Goal: Use online tool/utility: Utilize a website feature to perform a specific function

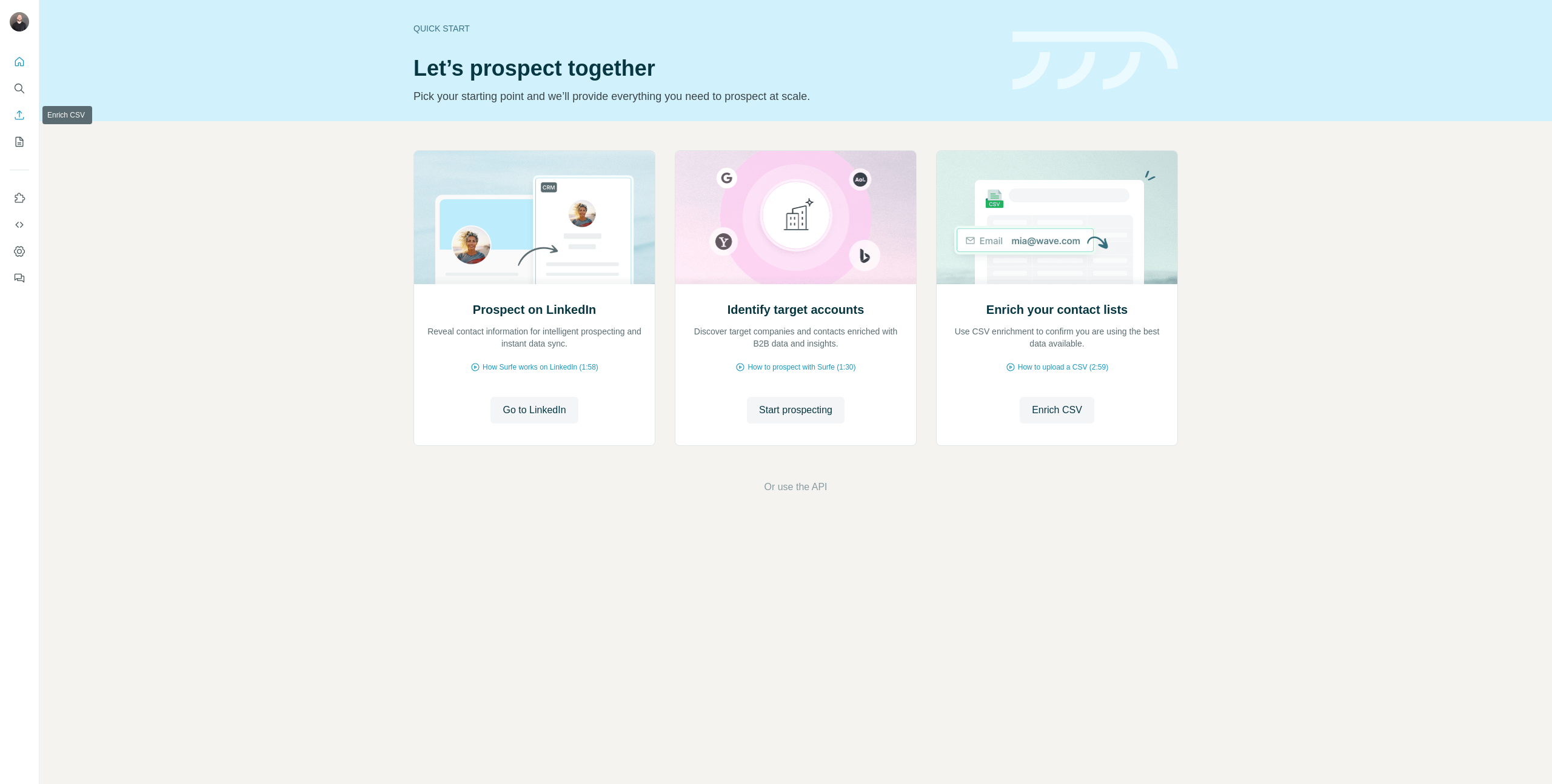
click at [11, 106] on button "Enrich CSV" at bounding box center [20, 115] width 20 height 22
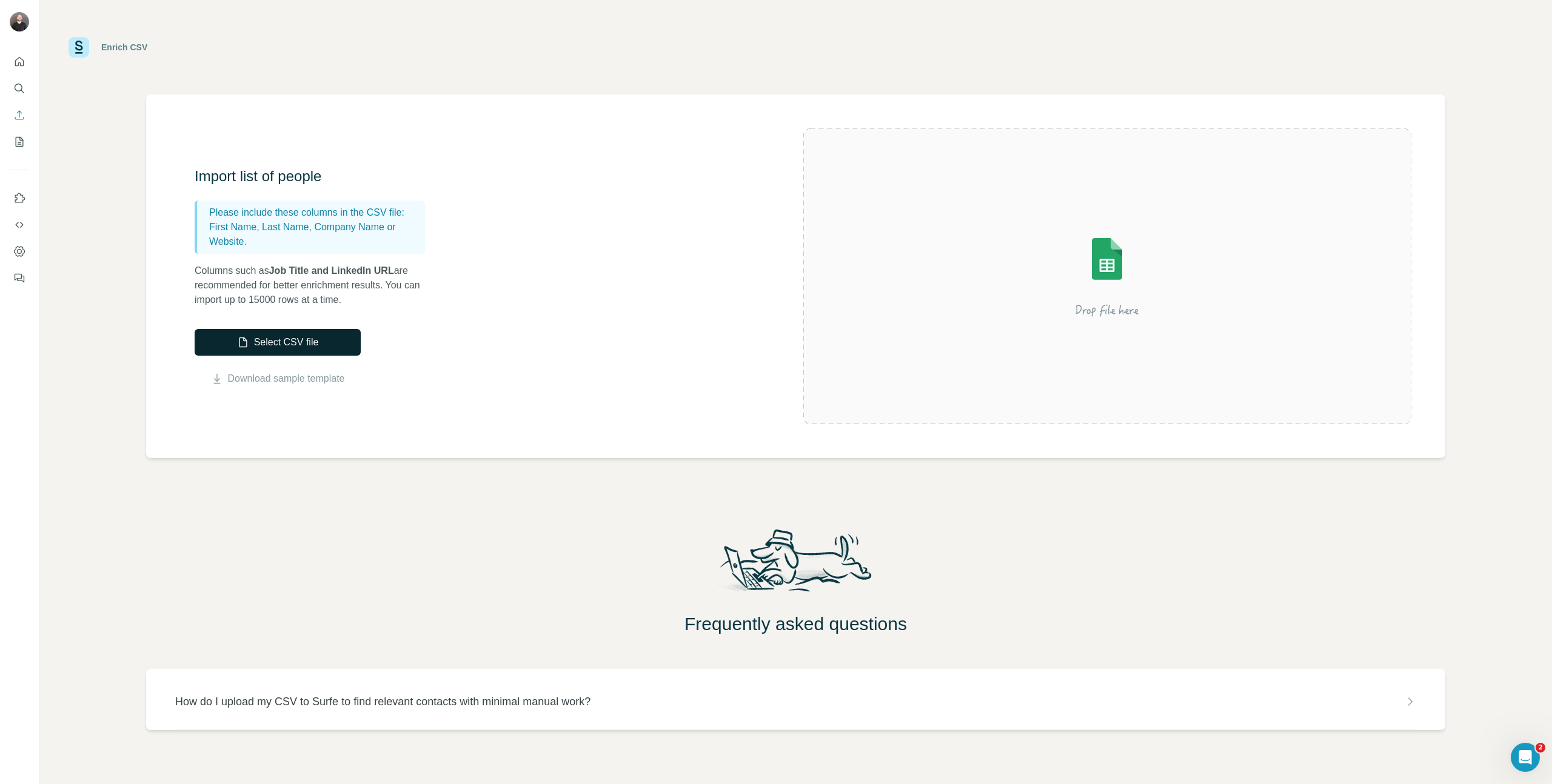
click at [263, 339] on button "Select CSV file" at bounding box center [277, 342] width 166 height 27
click at [14, 140] on icon "My lists" at bounding box center [19, 142] width 12 height 12
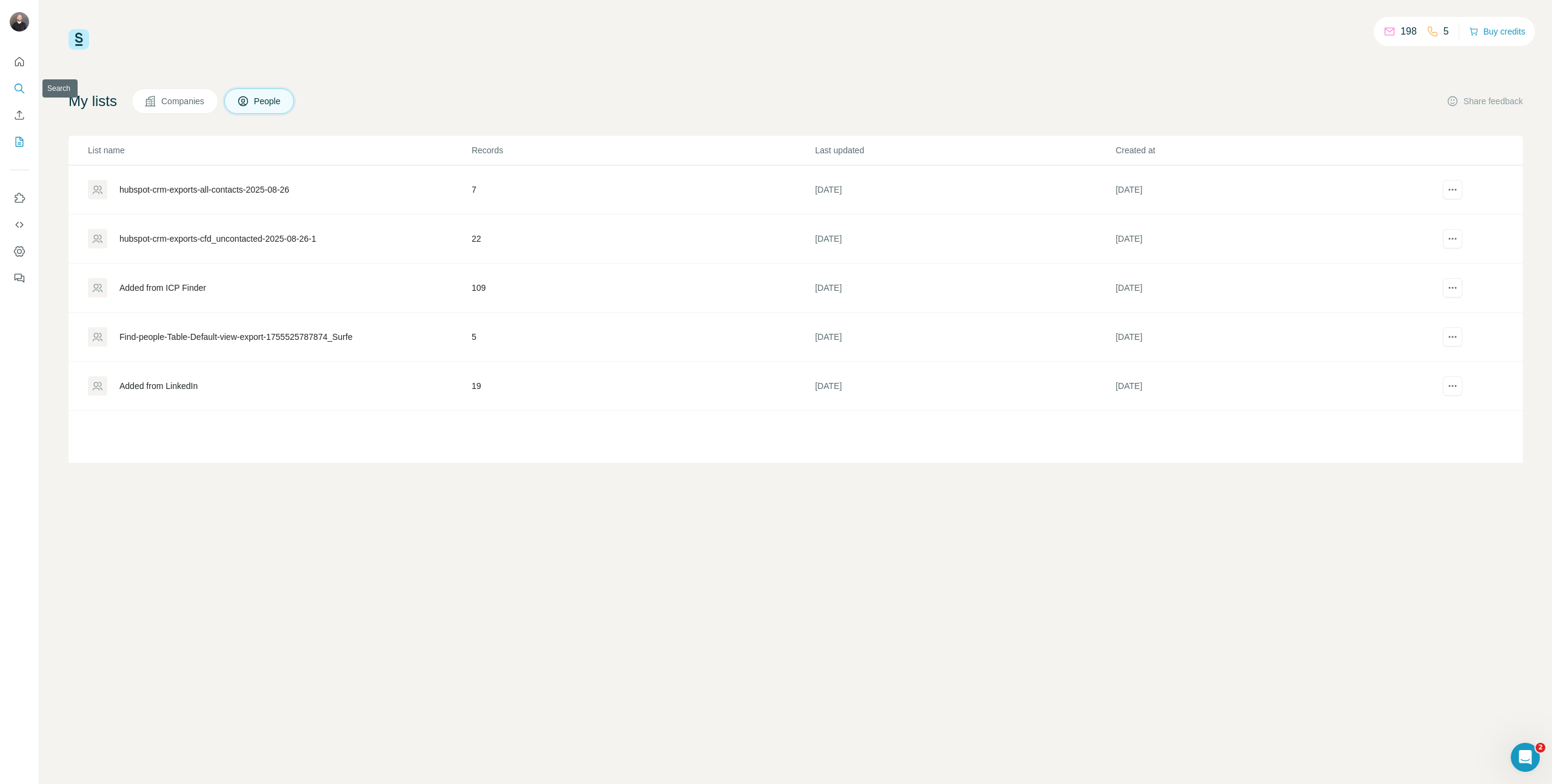
click at [19, 87] on icon "Search" at bounding box center [19, 88] width 12 height 12
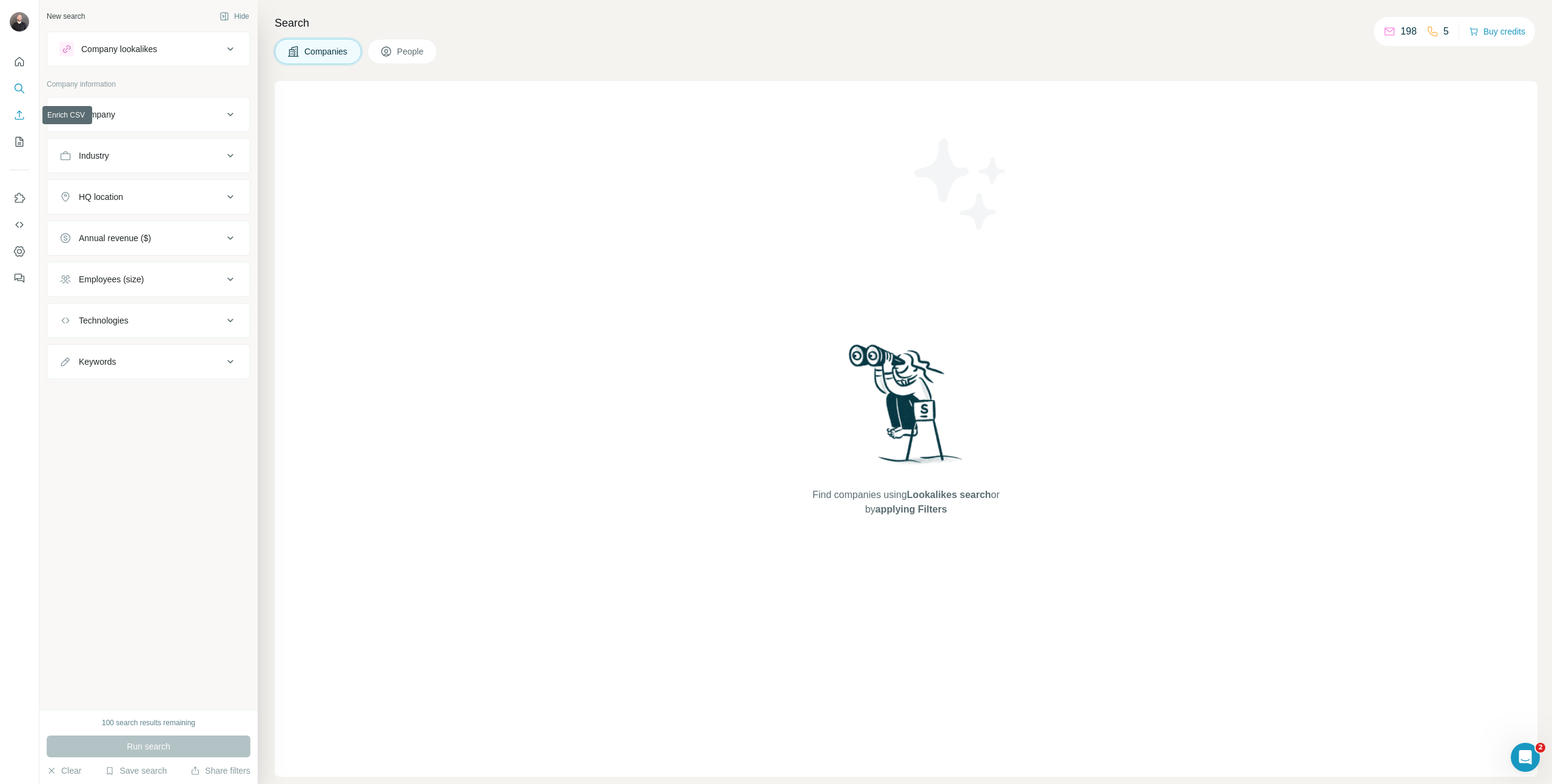
click at [15, 115] on icon "Enrich CSV" at bounding box center [19, 115] width 12 height 12
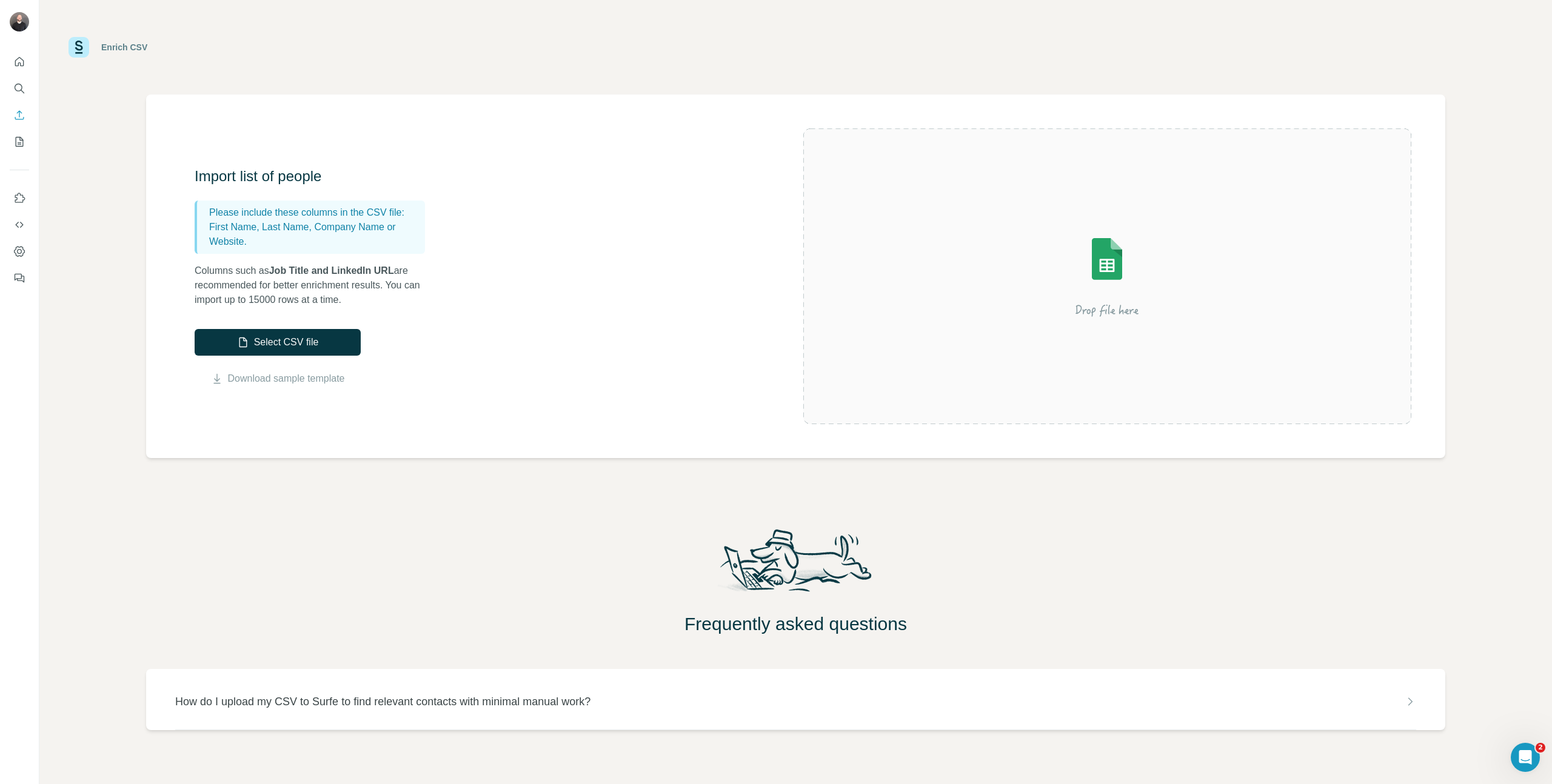
scroll to position [17, 0]
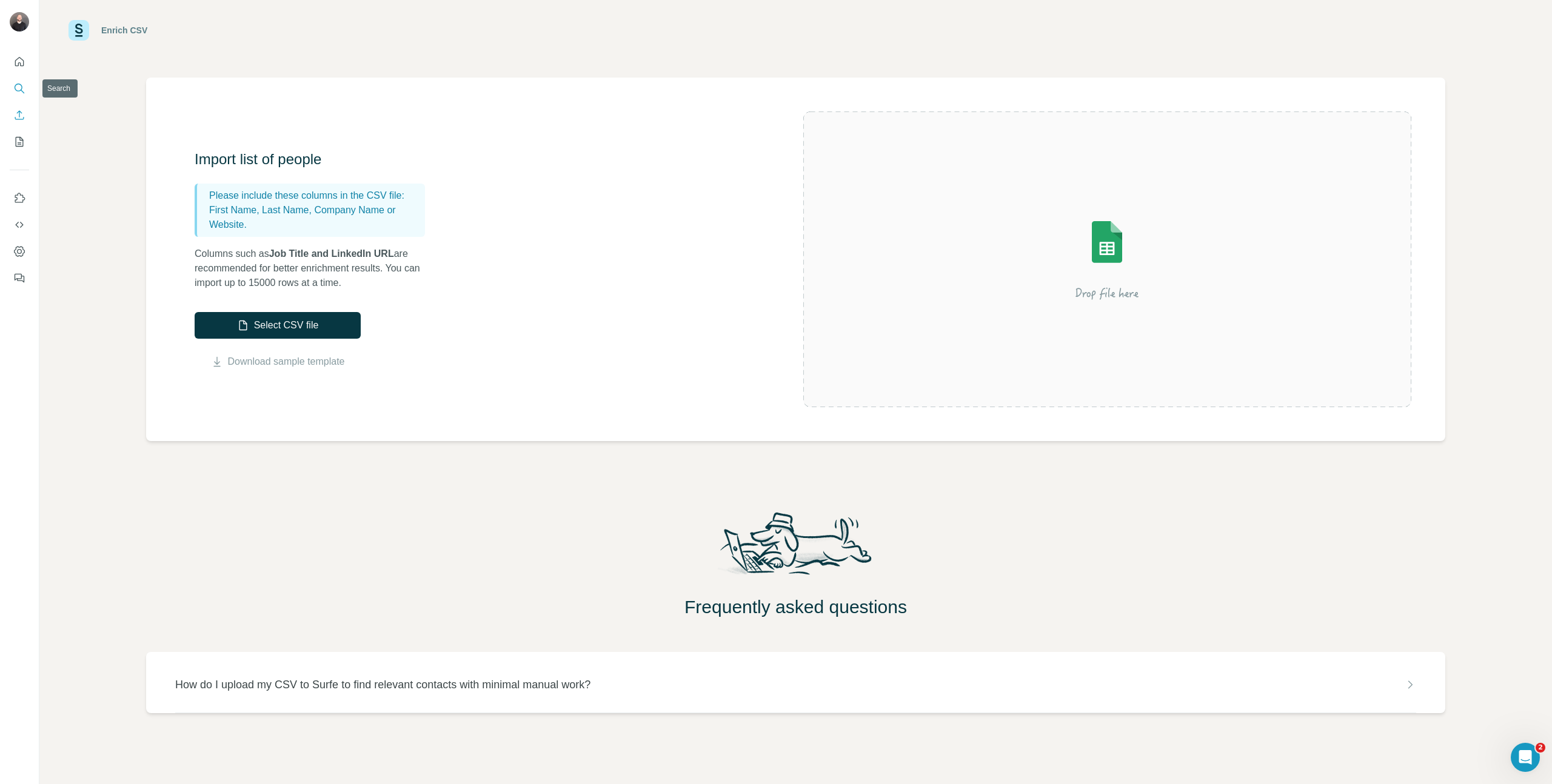
click at [11, 82] on button "Search" at bounding box center [20, 88] width 20 height 22
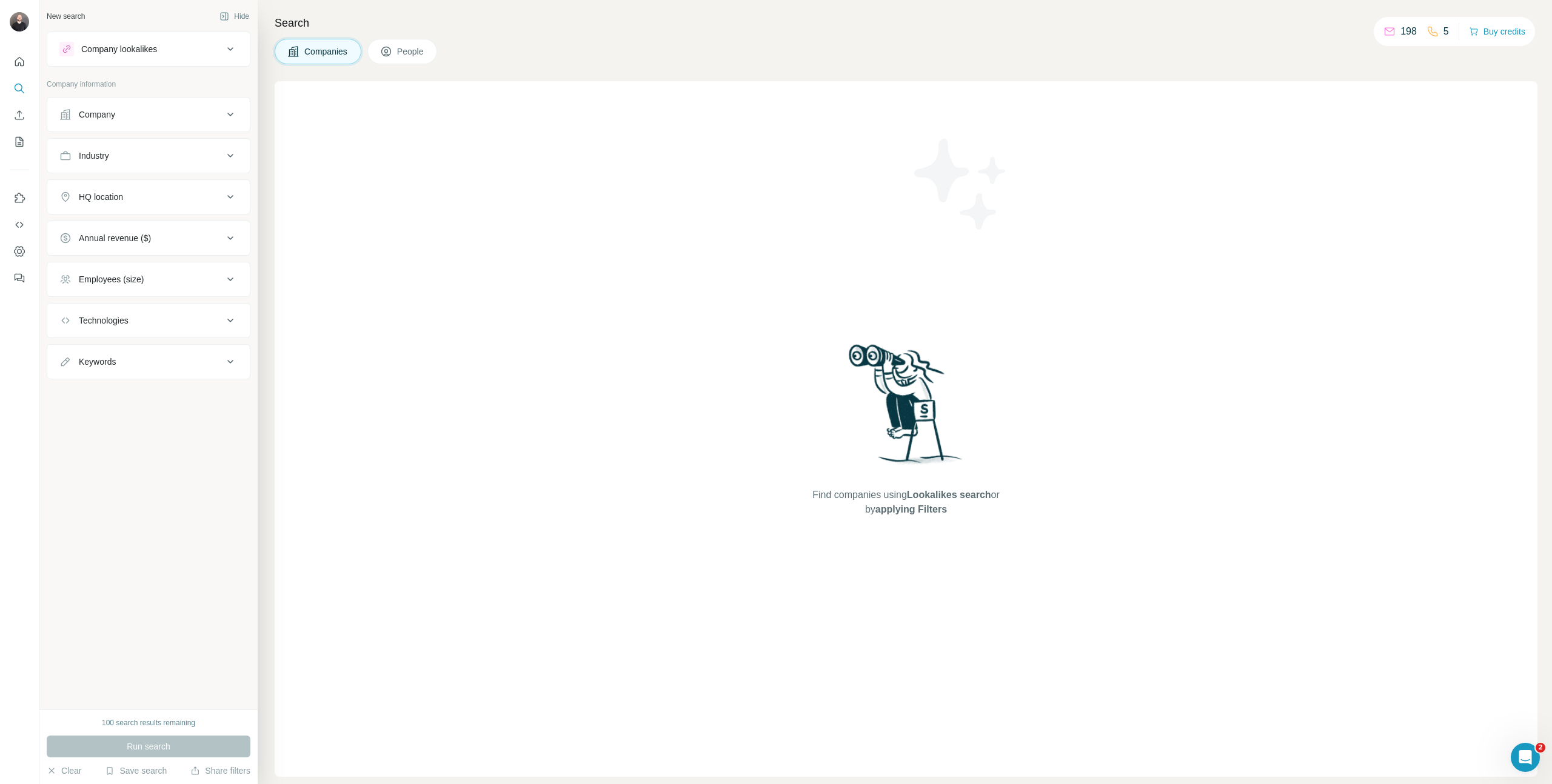
click at [332, 62] on button "Companies" at bounding box center [318, 51] width 87 height 25
click at [386, 52] on icon at bounding box center [386, 51] width 12 height 12
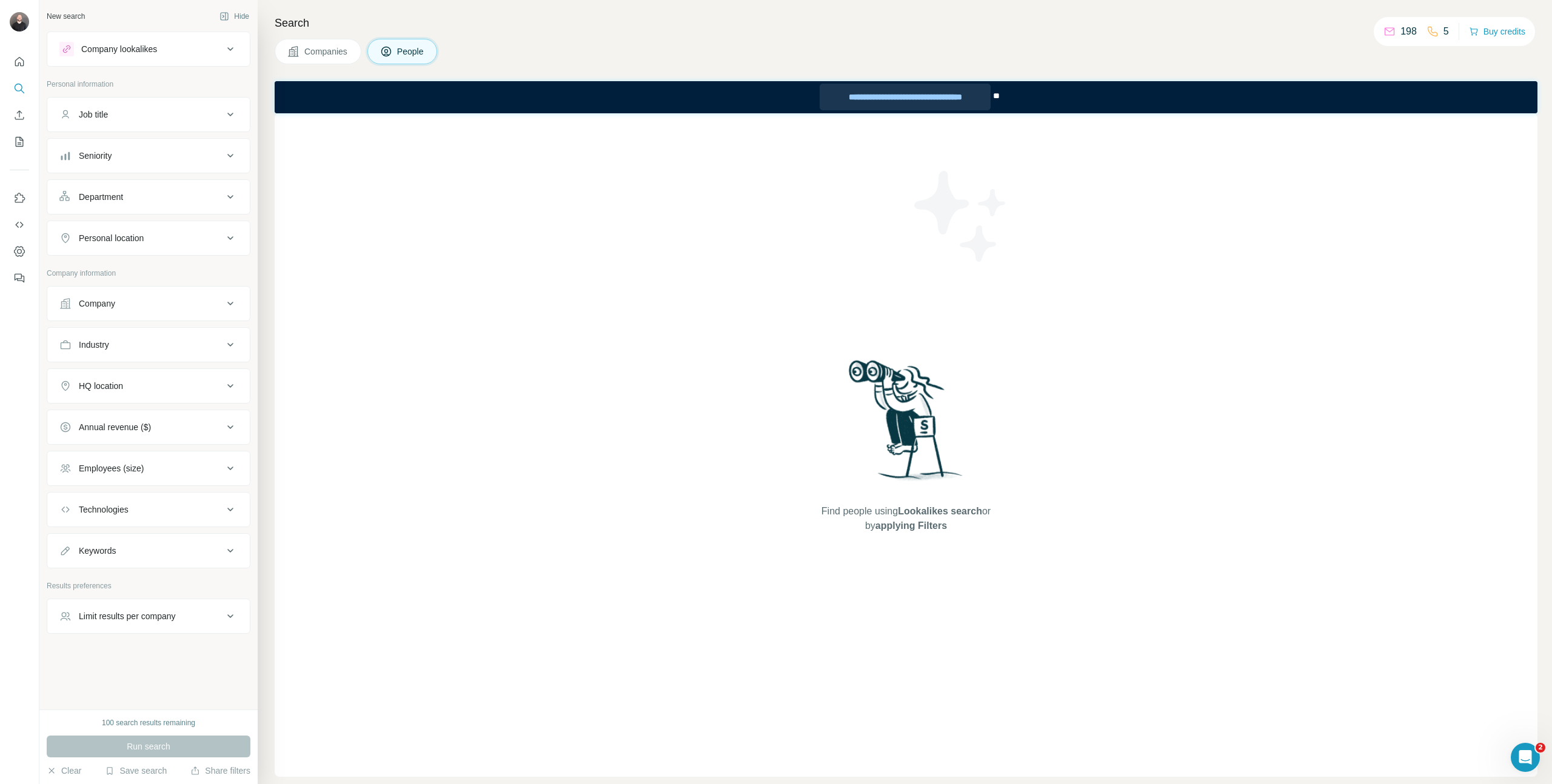
click at [926, 95] on div "**********" at bounding box center [905, 97] width 171 height 27
click at [195, 313] on button "Company" at bounding box center [148, 304] width 203 height 29
